Goal: Information Seeking & Learning: Check status

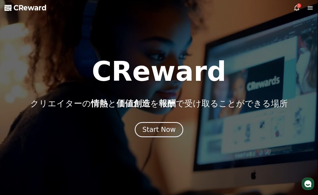
click at [296, 7] on icon at bounding box center [296, 7] width 7 height 7
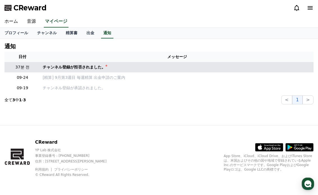
click at [134, 67] on td "チャンネル登録が拒否されました。" at bounding box center [176, 67] width 273 height 10
click at [94, 68] on div "チャンネル登録が拒否されました。" at bounding box center [74, 67] width 63 height 6
click at [119, 70] on td "チャンネル登録が拒否されました。" at bounding box center [176, 67] width 273 height 10
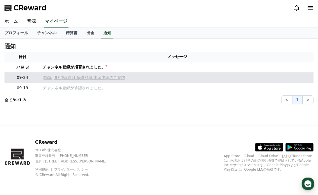
click at [69, 79] on p "[精算] 9月第3週目 毎週精算 出金申請のご案内" at bounding box center [177, 78] width 269 height 6
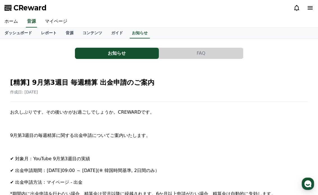
click at [13, 21] on link "ホーム" at bounding box center [11, 22] width 22 height 12
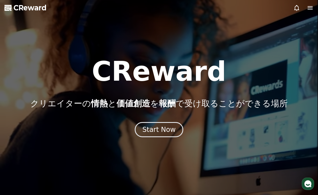
click at [313, 8] on icon at bounding box center [310, 7] width 7 height 7
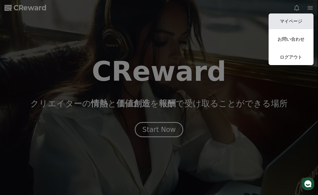
click at [287, 23] on link "マイページ" at bounding box center [291, 21] width 45 height 16
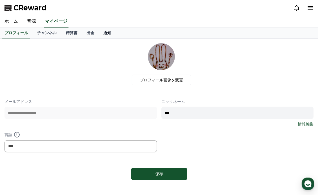
click at [102, 34] on link "通知" at bounding box center [107, 33] width 17 height 11
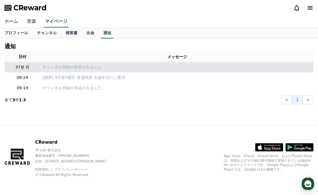
click at [104, 68] on p "チャンネル登録が拒否されました。" at bounding box center [177, 67] width 269 height 6
